Goal: Task Accomplishment & Management: Manage account settings

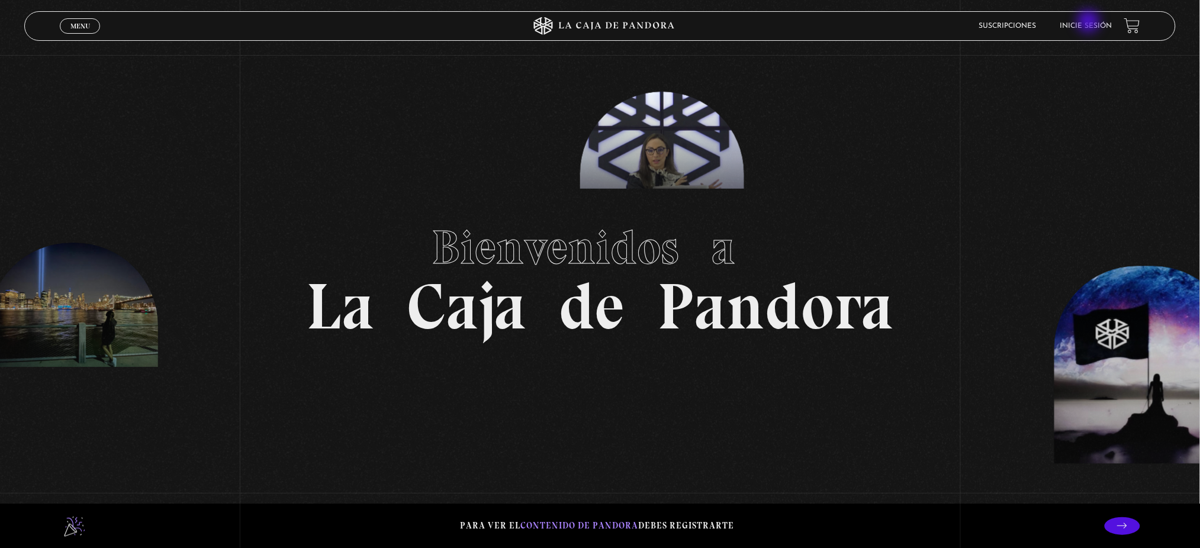
click at [1090, 23] on link "Inicie sesión" at bounding box center [1086, 26] width 52 height 7
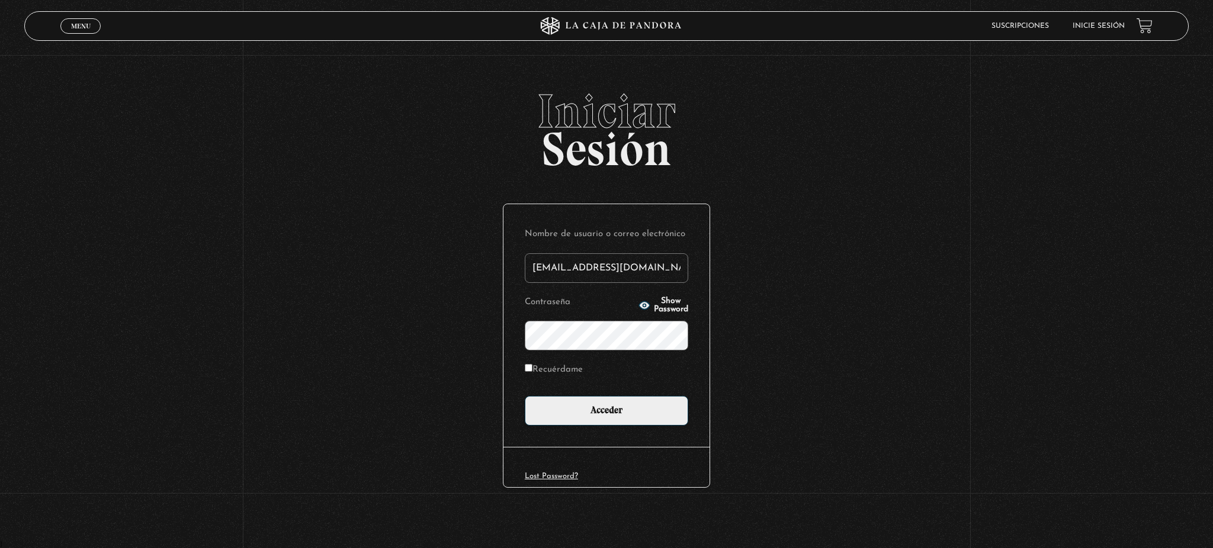
type input "mari_pau3@yahoo.com"
click at [525, 396] on input "Acceder" at bounding box center [606, 411] width 163 height 30
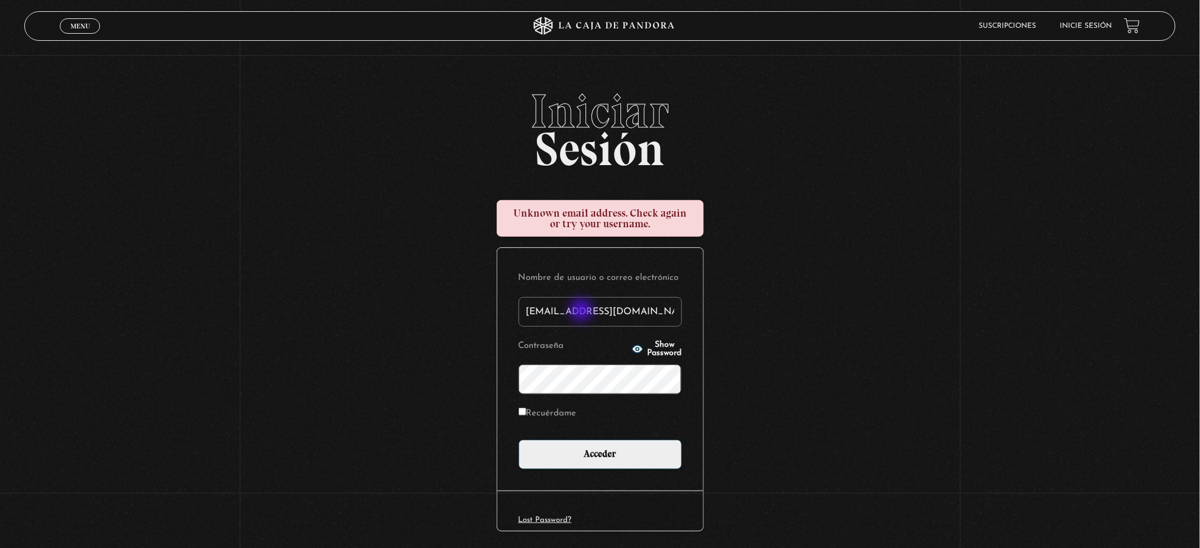
click at [583, 311] on input "[EMAIL_ADDRESS][DOMAIN_NAME]" at bounding box center [600, 312] width 163 height 30
type input "[EMAIL_ADDRESS][DOMAIN_NAME]"
click at [519, 440] on input "Acceder" at bounding box center [600, 455] width 163 height 30
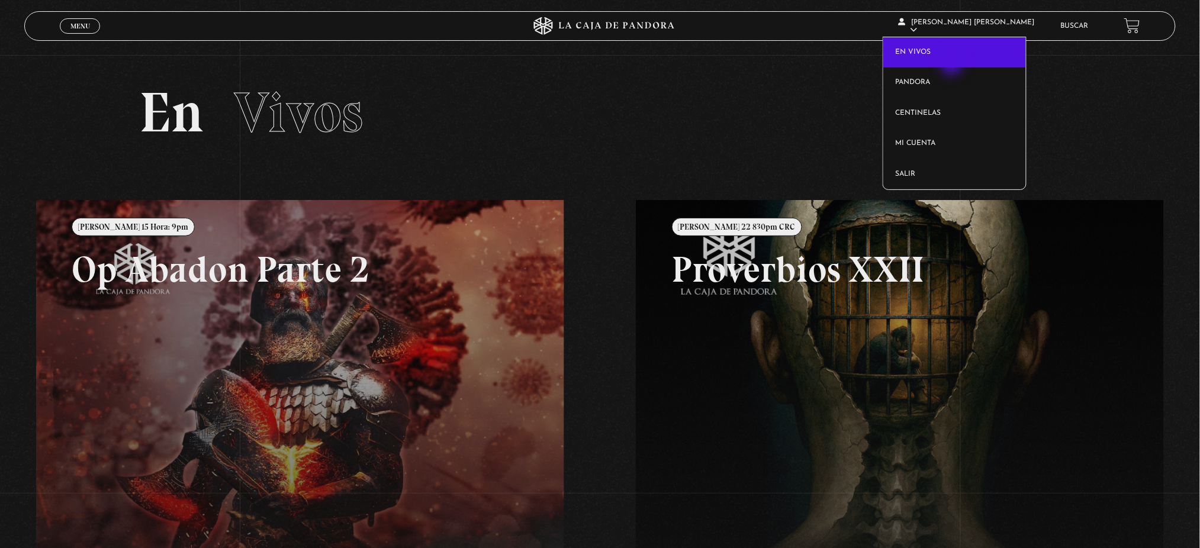
click at [953, 65] on link "En vivos" at bounding box center [954, 52] width 143 height 31
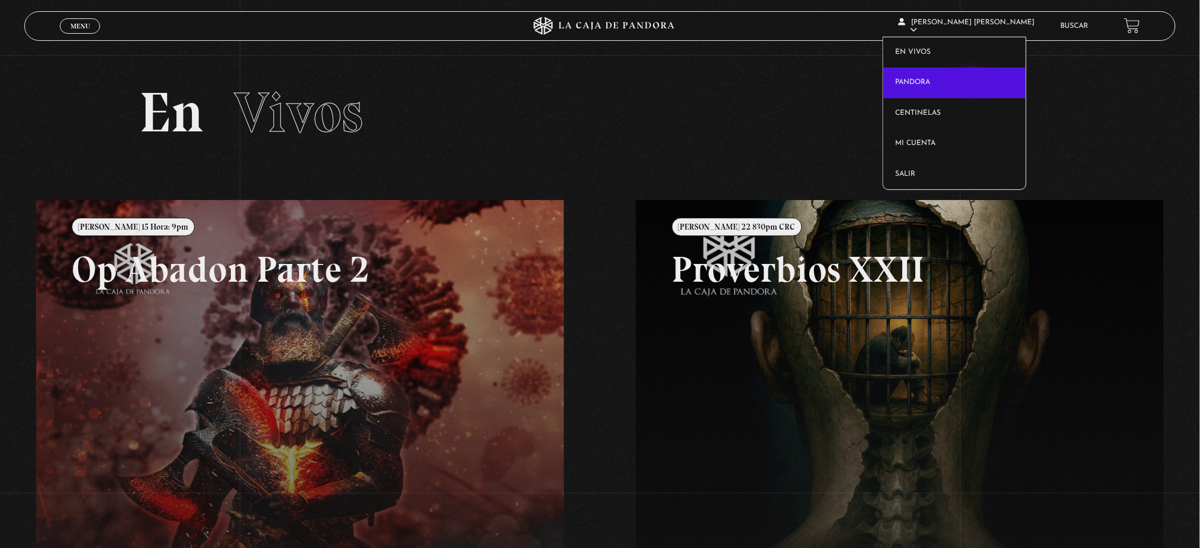
click at [973, 82] on link "Pandora" at bounding box center [954, 83] width 143 height 31
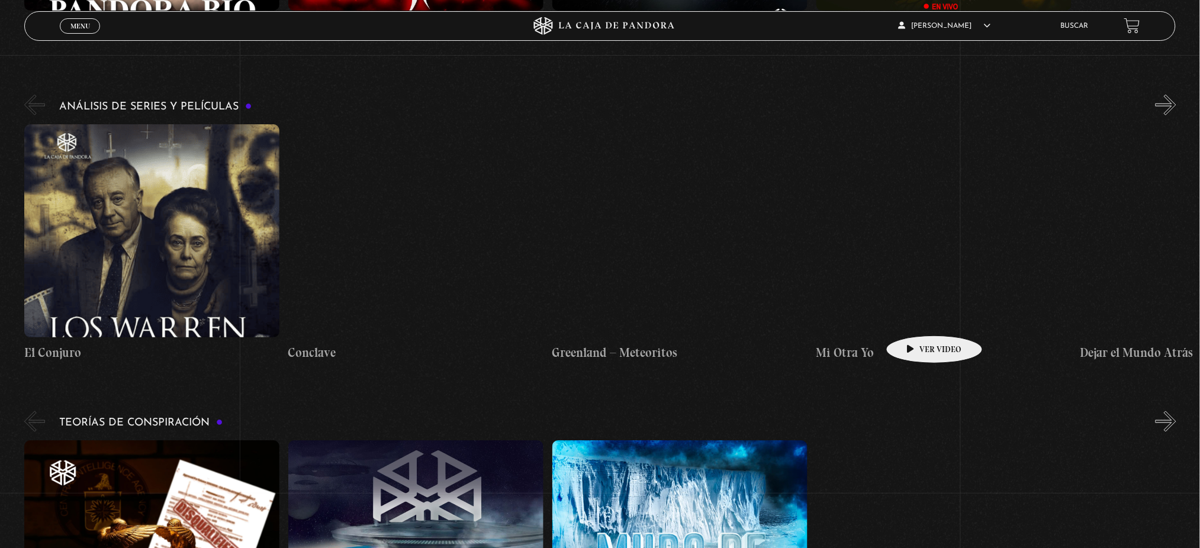
scroll to position [2210, 0]
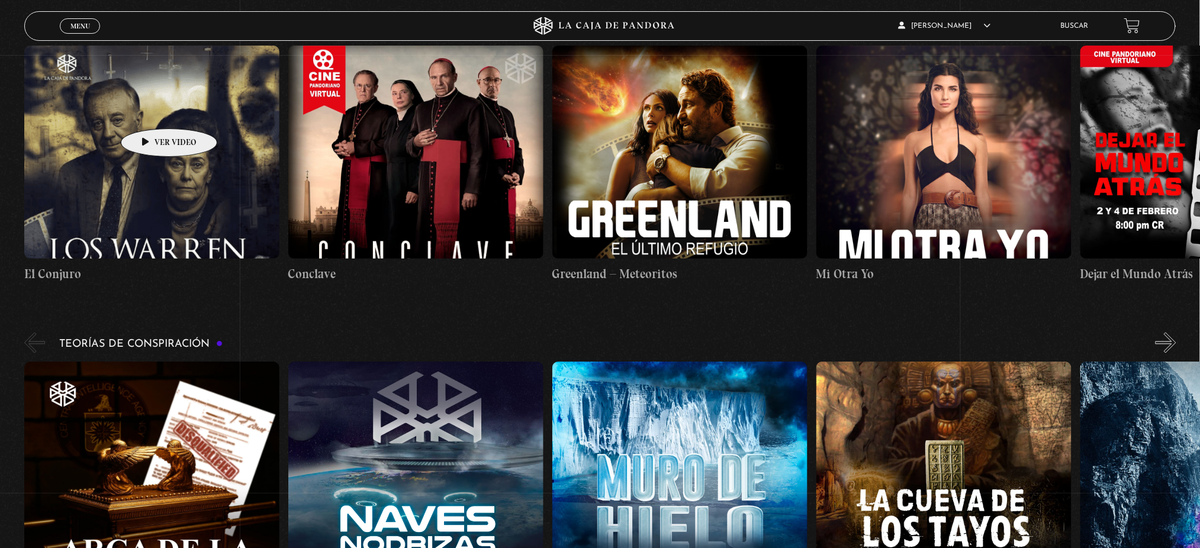
click at [150, 111] on figure at bounding box center [151, 152] width 255 height 213
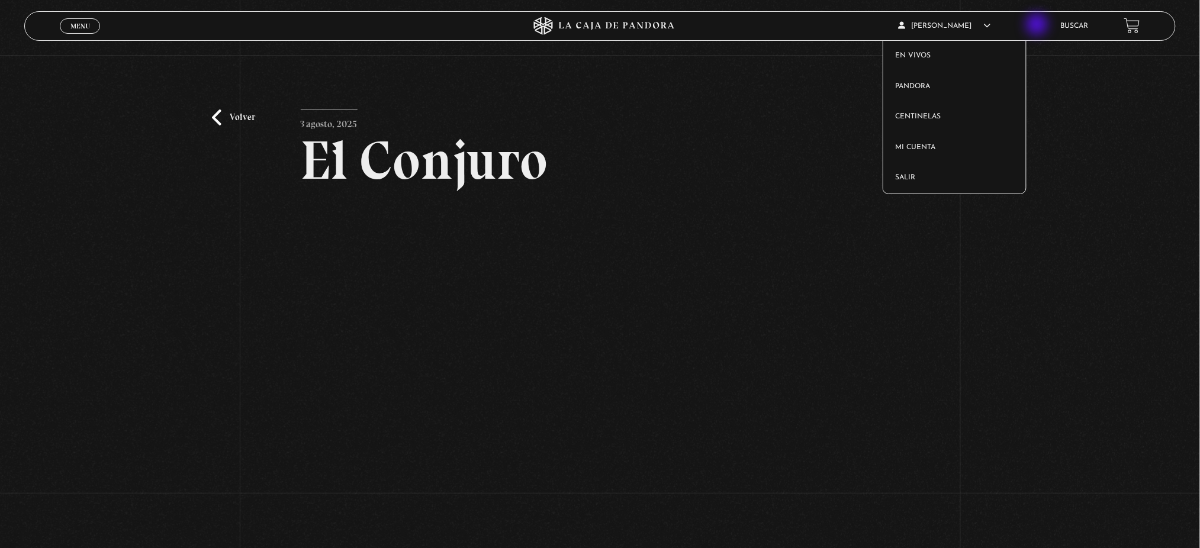
click at [991, 25] on span "Maria Paula Moya Jimenez" at bounding box center [945, 26] width 92 height 7
drag, startPoint x: 973, startPoint y: 171, endPoint x: 1039, endPoint y: 331, distance: 173.1
click at [1039, 331] on div "Menu Cerrar Maria Paula Moya Jimenez En vivos Pandora Centinelas Mi cuenta Sali…" at bounding box center [600, 389] width 1200 height 778
click at [937, 173] on link "Salir" at bounding box center [954, 178] width 143 height 31
